Goal: Book appointment/travel/reservation

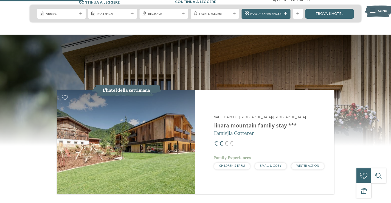
scroll to position [521, 0]
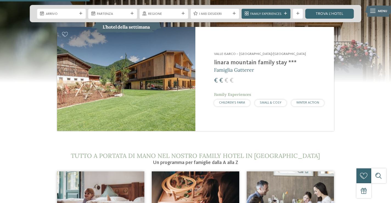
click at [153, 68] on img at bounding box center [126, 79] width 138 height 104
click at [244, 59] on h2 "linara mountain family stay ***" at bounding box center [269, 62] width 110 height 7
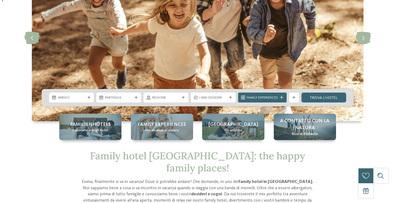
scroll to position [0, 0]
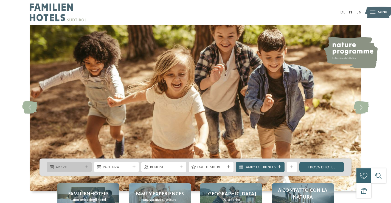
click at [75, 170] on div "Arrivo" at bounding box center [69, 167] width 45 height 10
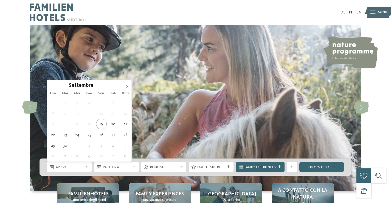
click at [127, 86] on icon at bounding box center [127, 86] width 4 height 4
type input "****"
click at [127, 86] on icon at bounding box center [127, 86] width 4 height 4
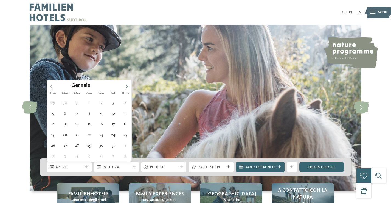
click at [127, 86] on icon at bounding box center [127, 86] width 4 height 4
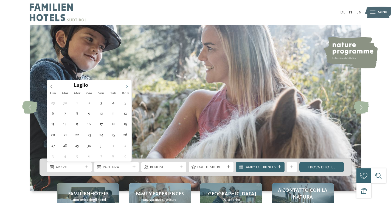
click at [127, 86] on icon at bounding box center [127, 86] width 4 height 4
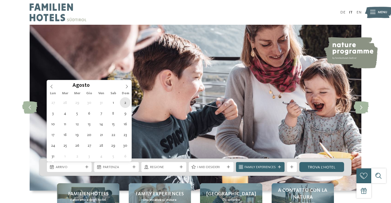
type div "02.08.2026"
type input "****"
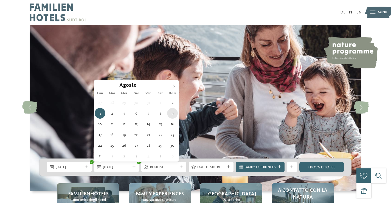
type div "09.08.2026"
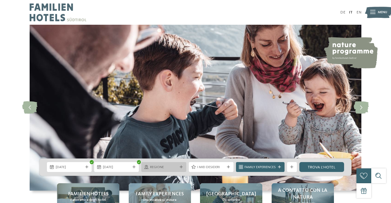
click at [180, 164] on div "Regione" at bounding box center [163, 167] width 45 height 10
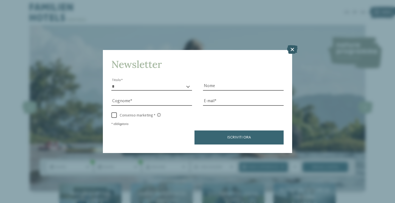
click at [295, 49] on icon at bounding box center [292, 49] width 11 height 9
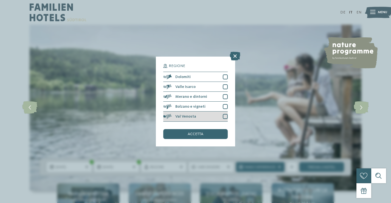
click at [223, 116] on div at bounding box center [225, 116] width 5 height 5
click at [224, 106] on div at bounding box center [225, 106] width 5 height 5
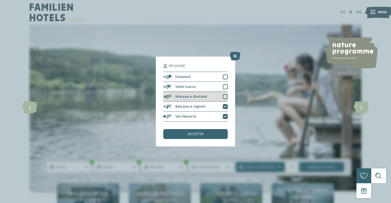
click at [225, 94] on div at bounding box center [225, 96] width 5 height 5
click at [225, 87] on div at bounding box center [225, 86] width 5 height 5
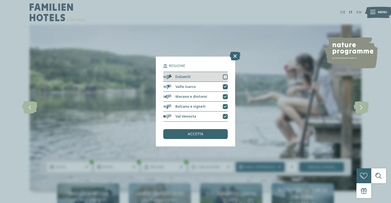
click at [224, 77] on div at bounding box center [225, 76] width 5 height 5
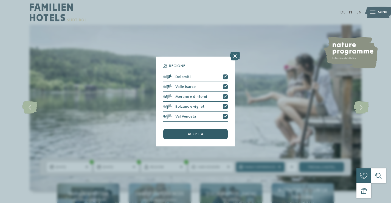
click at [206, 130] on div "accetta" at bounding box center [195, 134] width 64 height 10
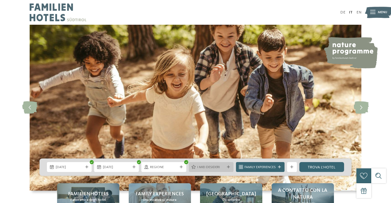
click at [230, 168] on div at bounding box center [228, 166] width 5 height 3
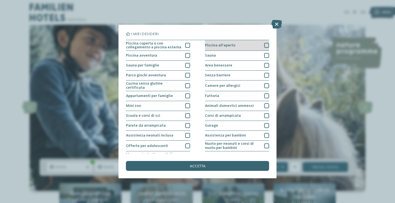
click at [264, 46] on div at bounding box center [266, 45] width 5 height 5
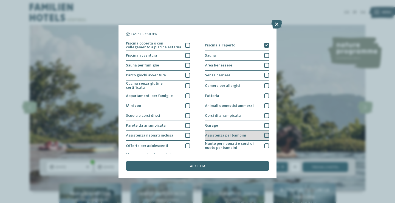
click at [264, 135] on div at bounding box center [266, 135] width 5 height 5
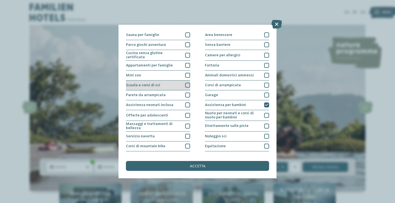
scroll to position [55, 0]
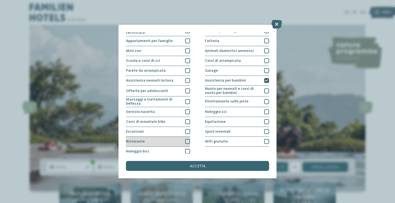
click at [185, 140] on div at bounding box center [187, 141] width 5 height 5
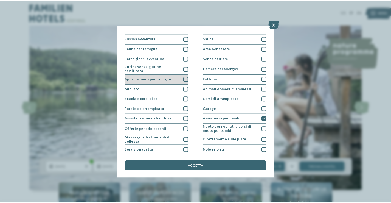
scroll to position [0, 0]
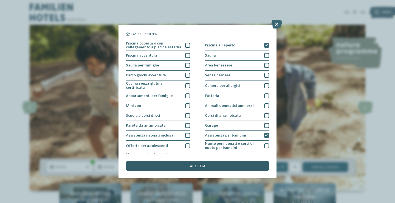
click at [193, 166] on span "accetta" at bounding box center [198, 166] width 16 height 4
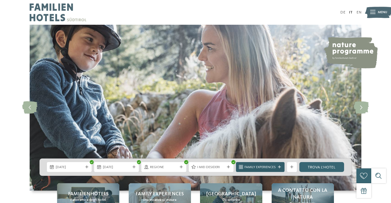
click at [278, 165] on icon at bounding box center [279, 166] width 3 height 3
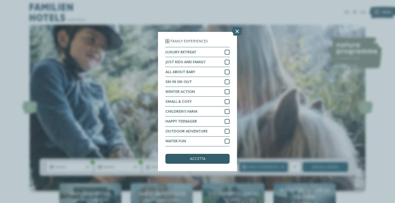
click at [196, 157] on span "accetta" at bounding box center [198, 159] width 16 height 4
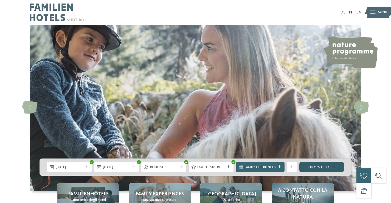
click at [322, 167] on link "trova l’hotel" at bounding box center [321, 167] width 45 height 10
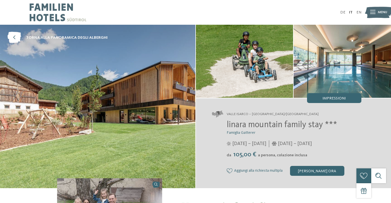
click at [350, 64] on img at bounding box center [341, 61] width 97 height 73
click at [104, 91] on img at bounding box center [97, 106] width 195 height 163
click at [371, 11] on icon at bounding box center [372, 12] width 5 height 4
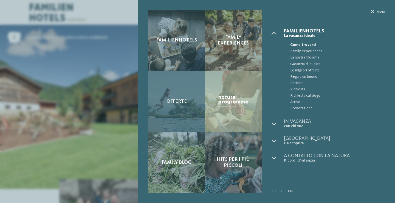
click at [168, 103] on span "Offerte" at bounding box center [176, 101] width 20 height 6
click at [175, 101] on span "Offerte" at bounding box center [176, 101] width 20 height 6
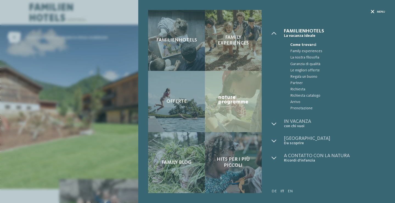
click at [377, 13] on span "Menu" at bounding box center [381, 12] width 8 height 4
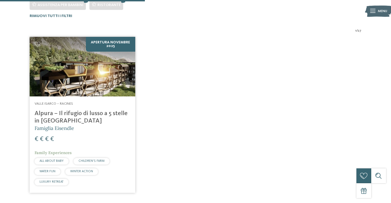
scroll to position [171, 0]
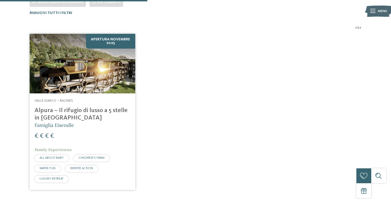
click at [77, 84] on img at bounding box center [83, 63] width 106 height 59
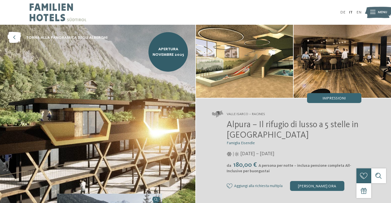
click at [239, 76] on img at bounding box center [244, 61] width 97 height 73
click at [315, 187] on div "[PERSON_NAME] ora" at bounding box center [317, 186] width 54 height 10
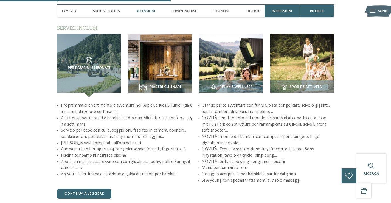
scroll to position [683, 0]
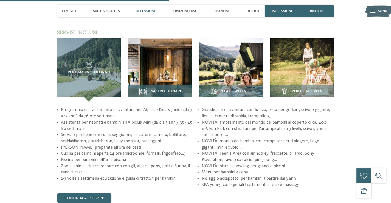
click at [154, 87] on div "Piaceri culinari" at bounding box center [160, 92] width 64 height 17
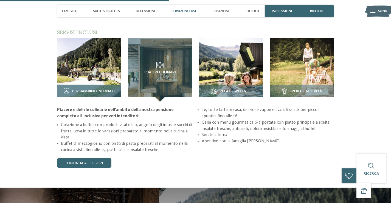
click at [82, 77] on img at bounding box center [89, 70] width 64 height 64
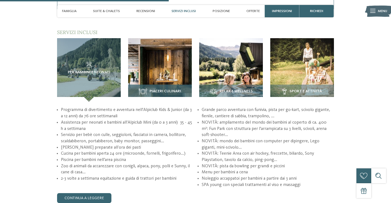
click at [159, 91] on span "Piaceri culinari" at bounding box center [165, 91] width 32 height 4
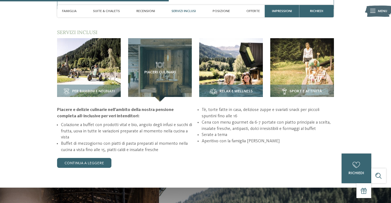
click at [228, 92] on span "Relax e Wellness" at bounding box center [235, 91] width 33 height 4
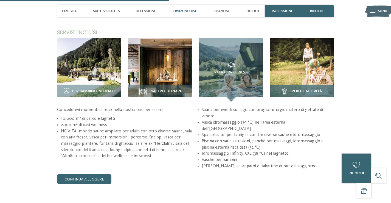
click at [298, 90] on span "Sport e attività" at bounding box center [305, 91] width 32 height 4
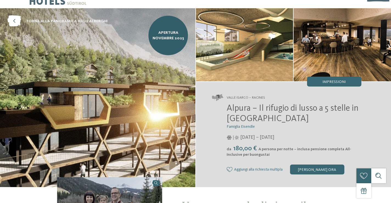
scroll to position [0, 0]
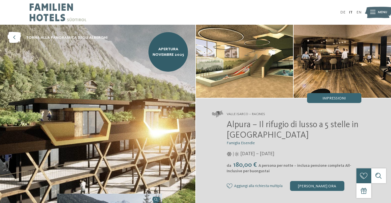
click at [361, 51] on img at bounding box center [341, 61] width 97 height 73
click at [255, 52] on img at bounding box center [244, 61] width 97 height 73
